Goal: Communication & Community: Connect with others

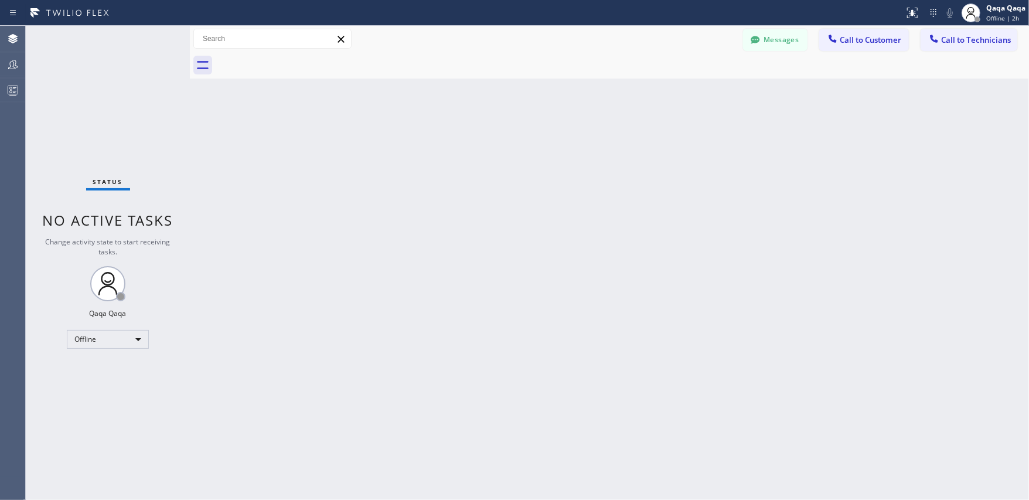
click at [773, 41] on button "Messages" at bounding box center [775, 40] width 64 height 22
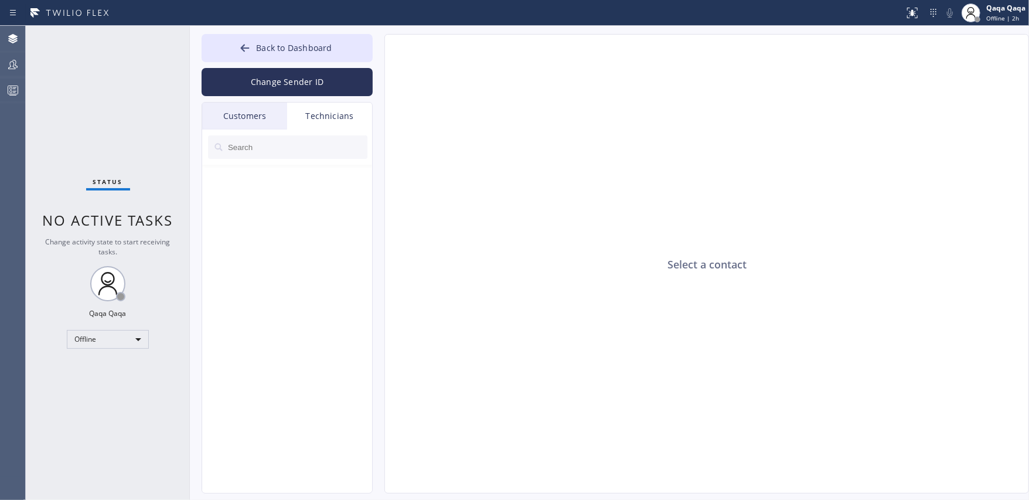
click at [269, 115] on div "Customers" at bounding box center [244, 116] width 85 height 27
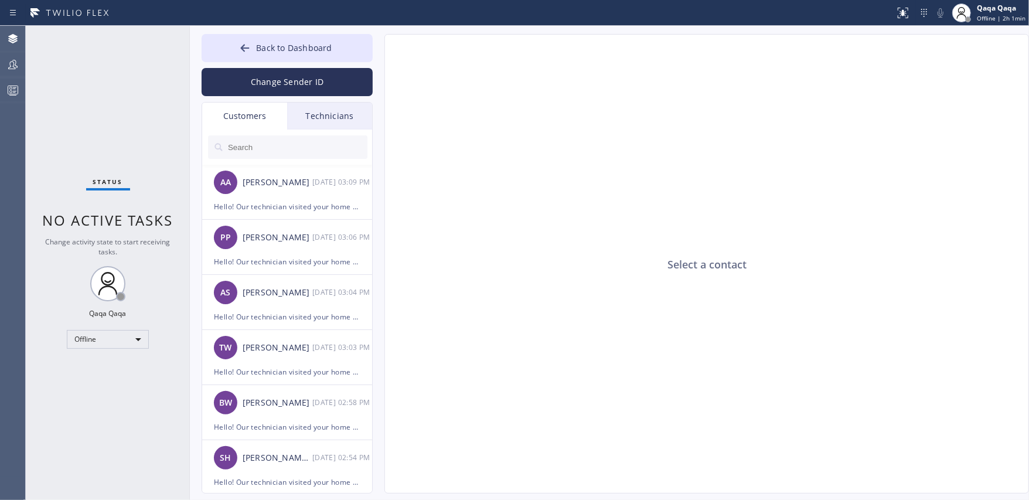
click at [594, 366] on div "Select a contact" at bounding box center [707, 264] width 644 height 459
